Goal: Information Seeking & Learning: Learn about a topic

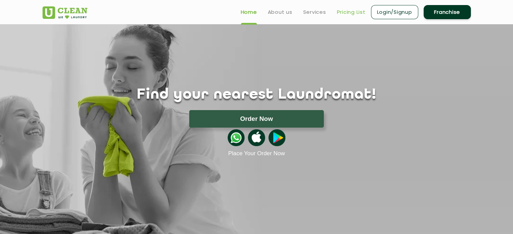
click at [343, 12] on link "Pricing List" at bounding box center [351, 12] width 29 height 8
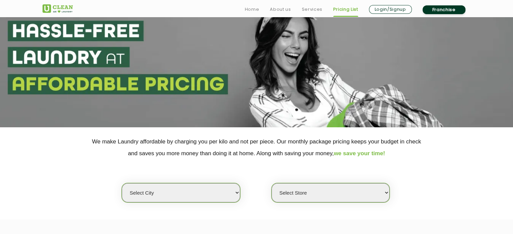
scroll to position [101, 0]
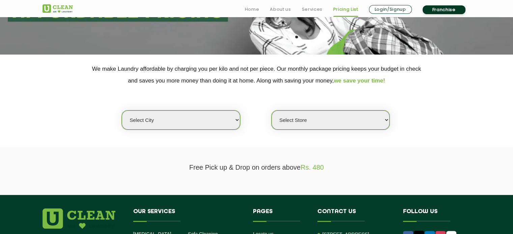
drag, startPoint x: 198, startPoint y: 115, endPoint x: 192, endPoint y: 114, distance: 6.2
click at [198, 115] on select "Select city [GEOGRAPHIC_DATA] [GEOGRAPHIC_DATA] [GEOGRAPHIC_DATA] [GEOGRAPHIC_D…" at bounding box center [181, 120] width 118 height 19
select select "5"
click at [191, 111] on select "Select city [GEOGRAPHIC_DATA] [GEOGRAPHIC_DATA] [GEOGRAPHIC_DATA] [GEOGRAPHIC_D…" at bounding box center [181, 120] width 118 height 19
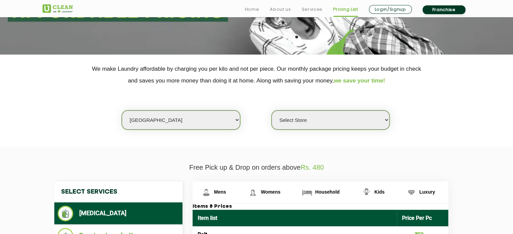
click at [289, 123] on select "Select Store UClean Narsingi UClean Nizampet UClean Sangareddy UClean Gachibowl…" at bounding box center [331, 120] width 118 height 19
select select "383"
click at [272, 111] on select "Select Store UClean Narsingi UClean Nizampet UClean Sangareddy UClean Gachibowl…" at bounding box center [331, 120] width 118 height 19
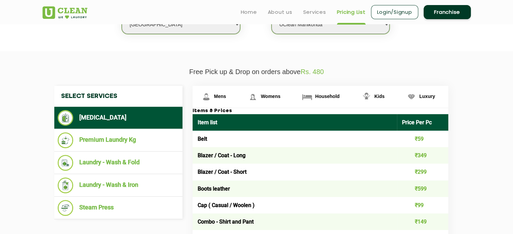
scroll to position [236, 0]
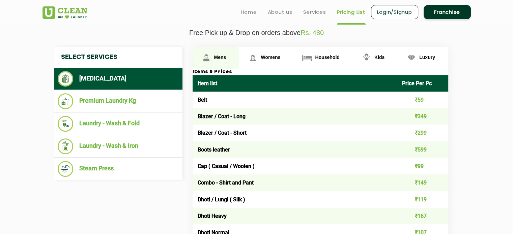
click at [223, 57] on span "Mens" at bounding box center [220, 57] width 12 height 5
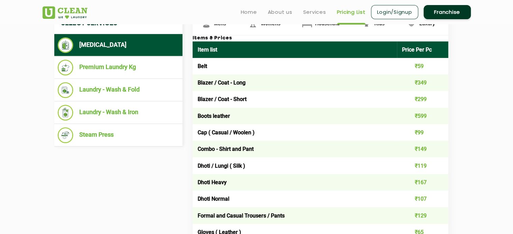
scroll to position [270, 0]
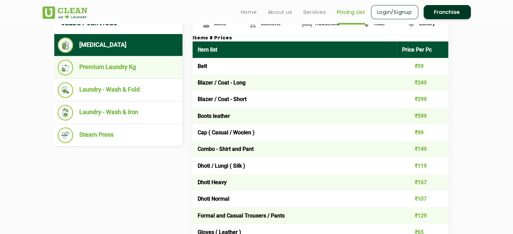
click at [100, 69] on li "Premium Laundry Kg" at bounding box center [118, 68] width 121 height 16
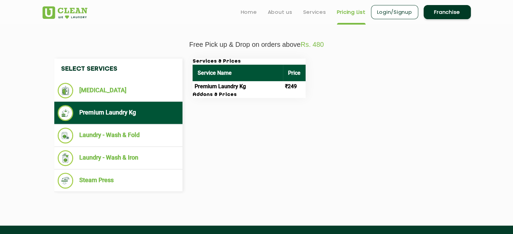
scroll to position [236, 0]
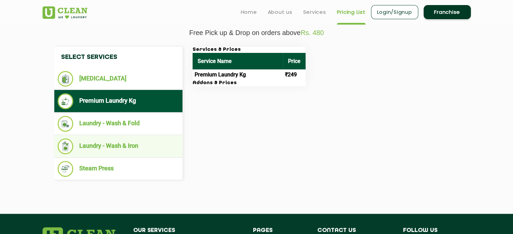
click at [115, 149] on li "Laundry - Wash & Iron" at bounding box center [118, 147] width 121 height 16
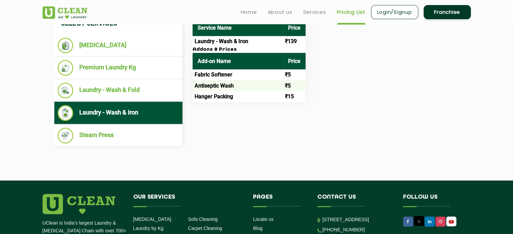
scroll to position [270, 0]
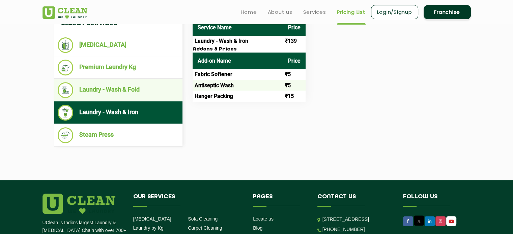
click at [113, 86] on li "Laundry - Wash & Fold" at bounding box center [118, 90] width 121 height 16
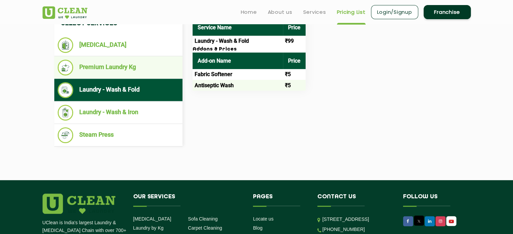
click at [100, 70] on li "Premium Laundry Kg" at bounding box center [118, 68] width 121 height 16
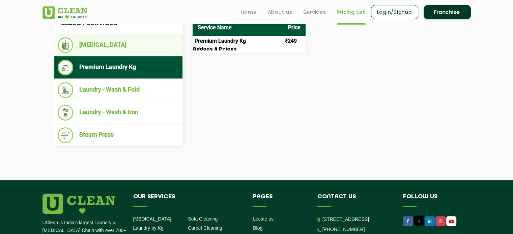
click at [99, 50] on li "[MEDICAL_DATA]" at bounding box center [118, 45] width 121 height 16
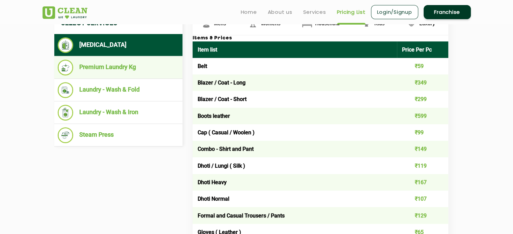
click at [103, 74] on li "Premium Laundry Kg" at bounding box center [118, 68] width 121 height 16
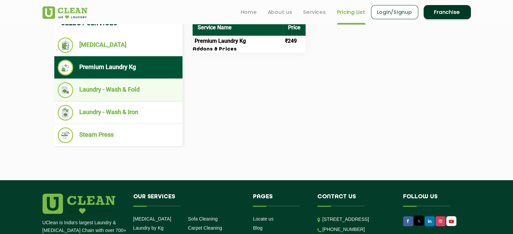
click at [93, 89] on li "Laundry - Wash & Fold" at bounding box center [118, 90] width 121 height 16
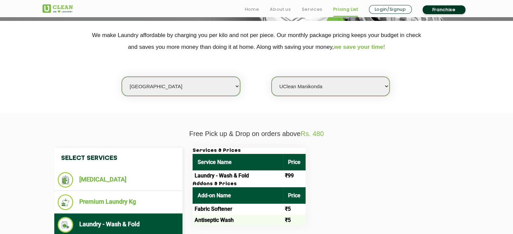
scroll to position [236, 0]
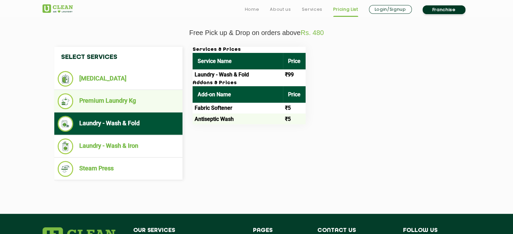
click at [120, 105] on li "Premium Laundry Kg" at bounding box center [118, 101] width 121 height 16
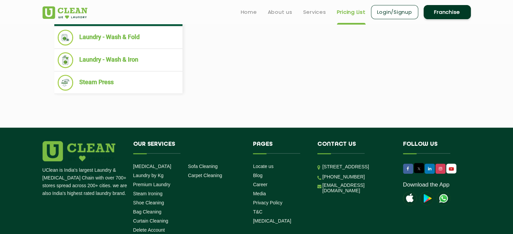
scroll to position [377, 0]
